Goal: Task Accomplishment & Management: Use online tool/utility

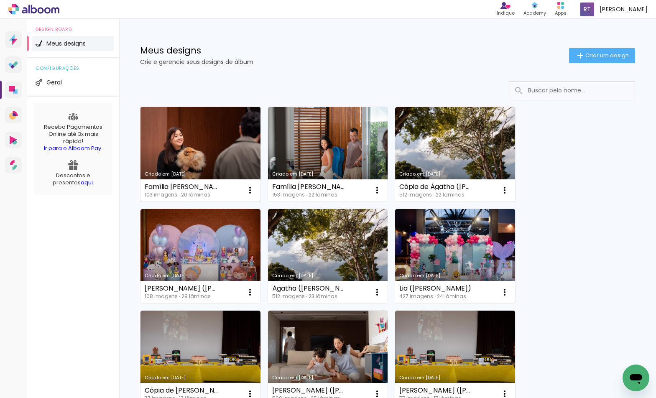
click at [209, 156] on link "Criado em [DATE]" at bounding box center [200, 154] width 120 height 94
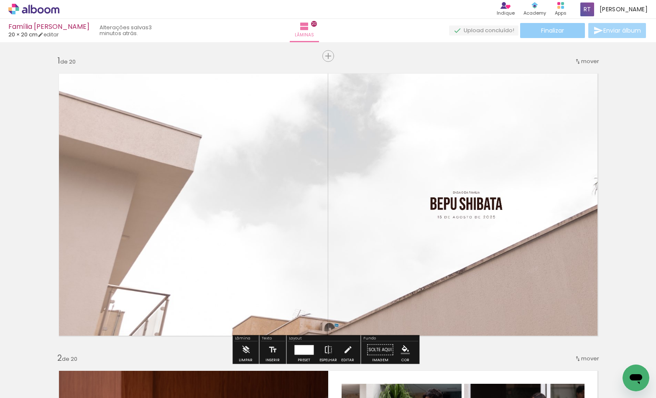
click at [551, 28] on span "Finalizar" at bounding box center [552, 31] width 23 height 6
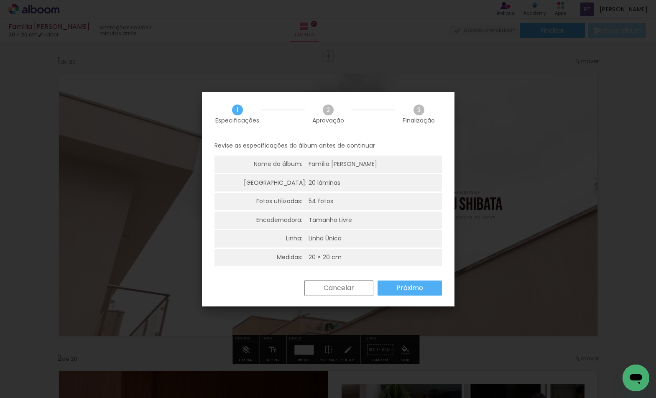
click at [0, 0] on paper-button "Próximo" at bounding box center [0, 0] width 0 height 0
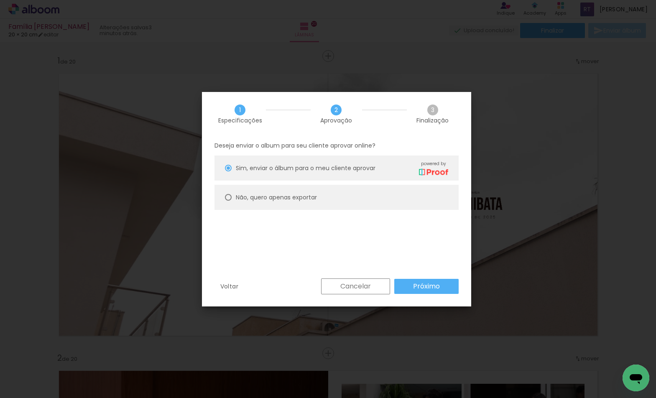
click at [0, 0] on slot "Próximo" at bounding box center [0, 0] width 0 height 0
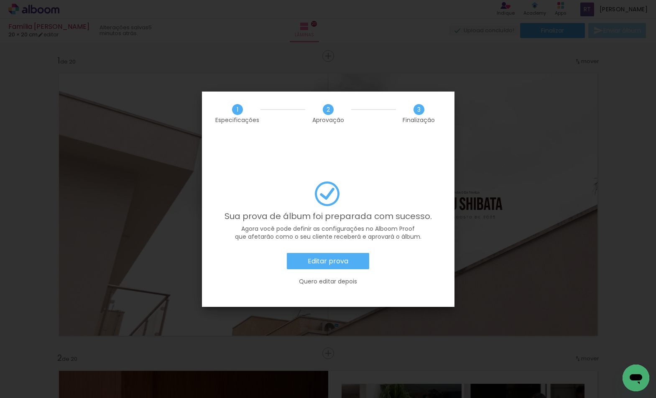
click at [0, 0] on slot "Editar prova" at bounding box center [0, 0] width 0 height 0
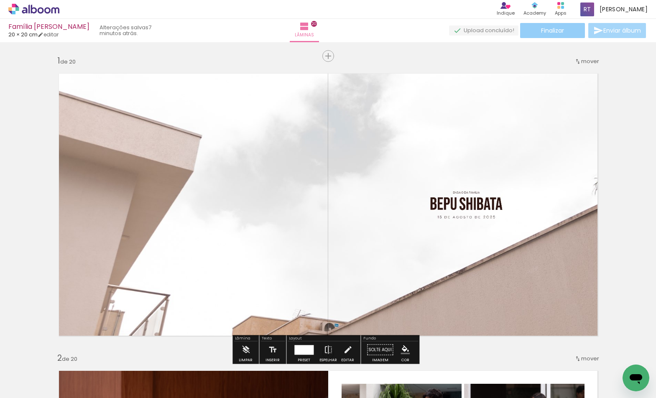
click at [552, 33] on span "Finalizar" at bounding box center [552, 31] width 23 height 6
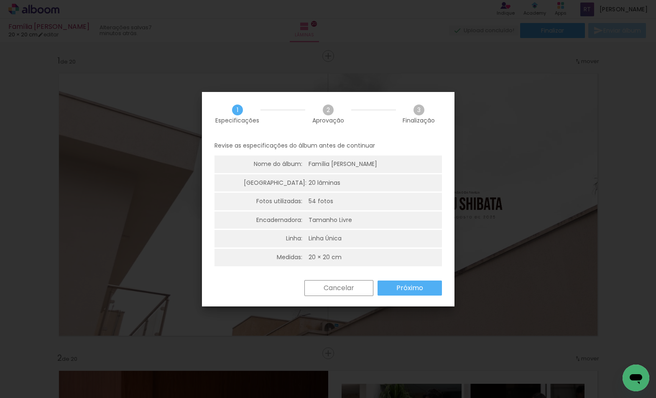
click at [0, 0] on slot "Próximo" at bounding box center [0, 0] width 0 height 0
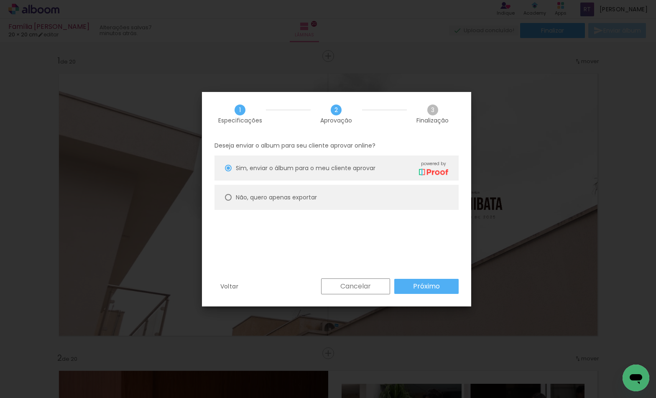
click at [402, 289] on paper-button "Próximo" at bounding box center [426, 286] width 64 height 15
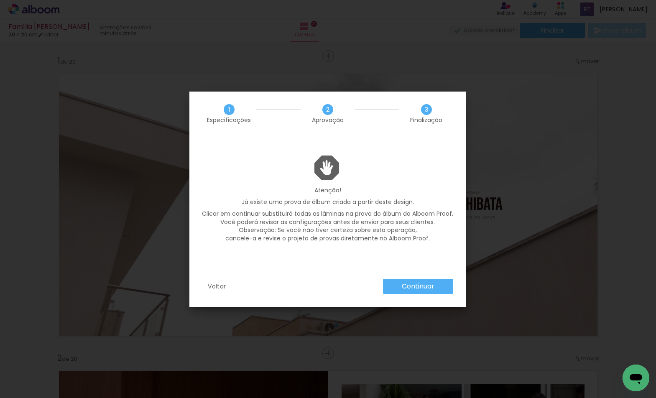
click at [0, 0] on slot "Continuar" at bounding box center [0, 0] width 0 height 0
click at [420, 290] on div "Continuar" at bounding box center [416, 286] width 74 height 15
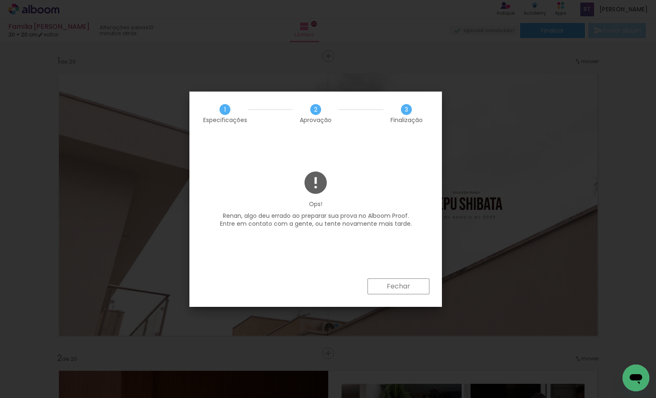
click at [298, 285] on div "Fechar" at bounding box center [315, 292] width 252 height 28
click at [0, 0] on slot "Fechar" at bounding box center [0, 0] width 0 height 0
